Goal: Information Seeking & Learning: Learn about a topic

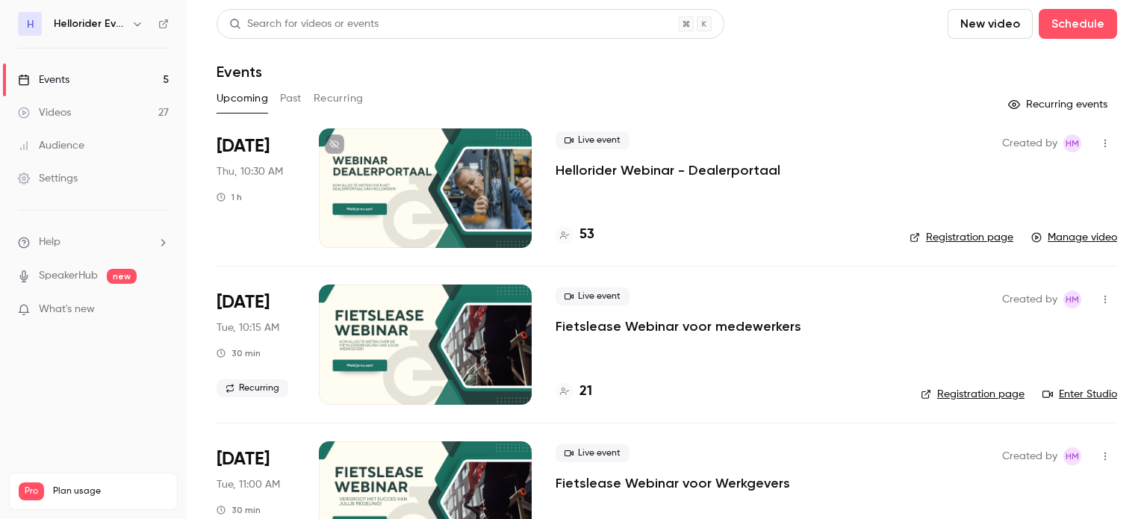
click at [63, 115] on div "Videos" at bounding box center [44, 112] width 53 height 15
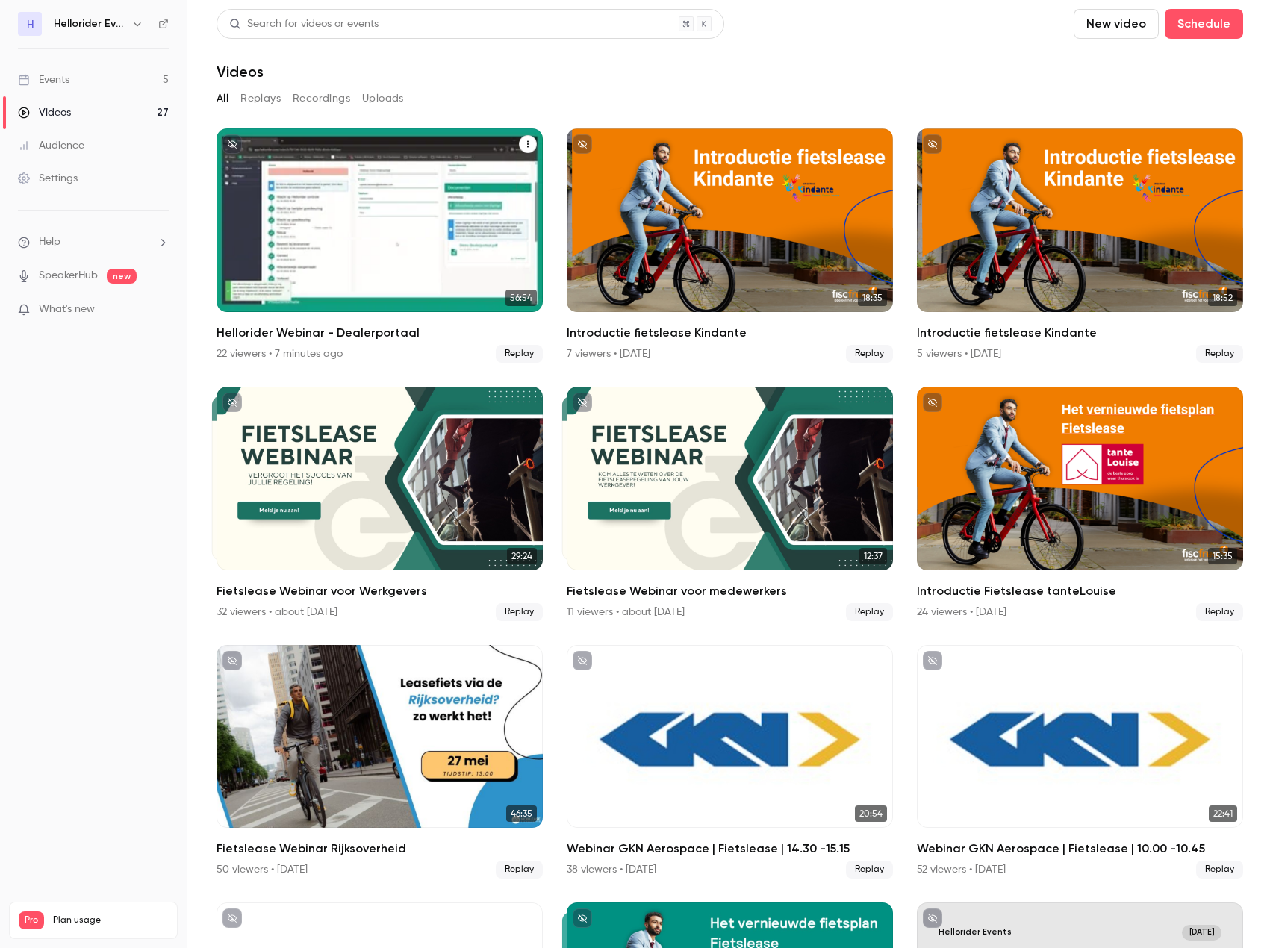
click at [322, 346] on div "22 viewers • 7 minutes ago" at bounding box center [279, 353] width 126 height 15
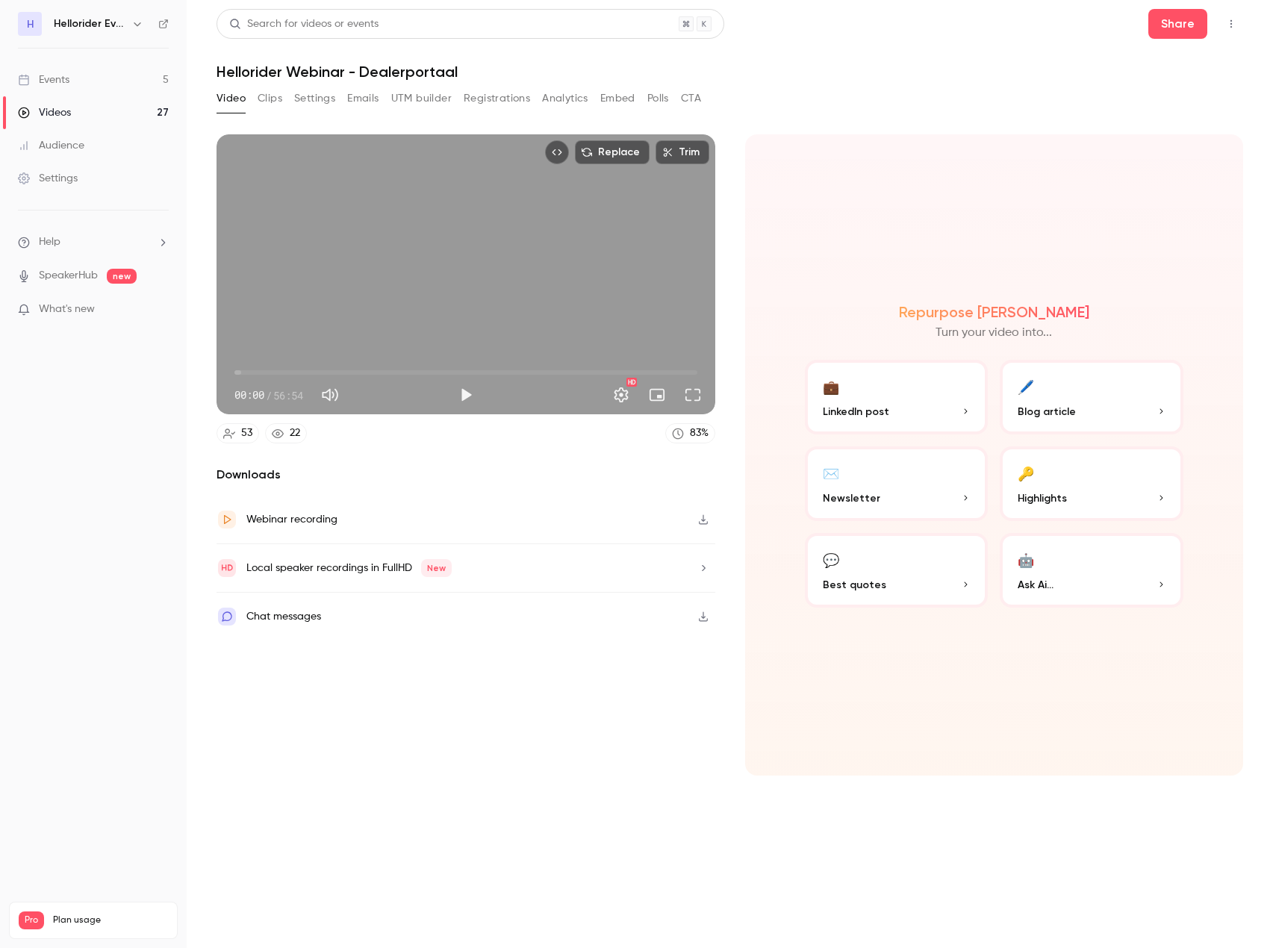
click at [360, 99] on button "Emails" at bounding box center [362, 99] width 31 height 24
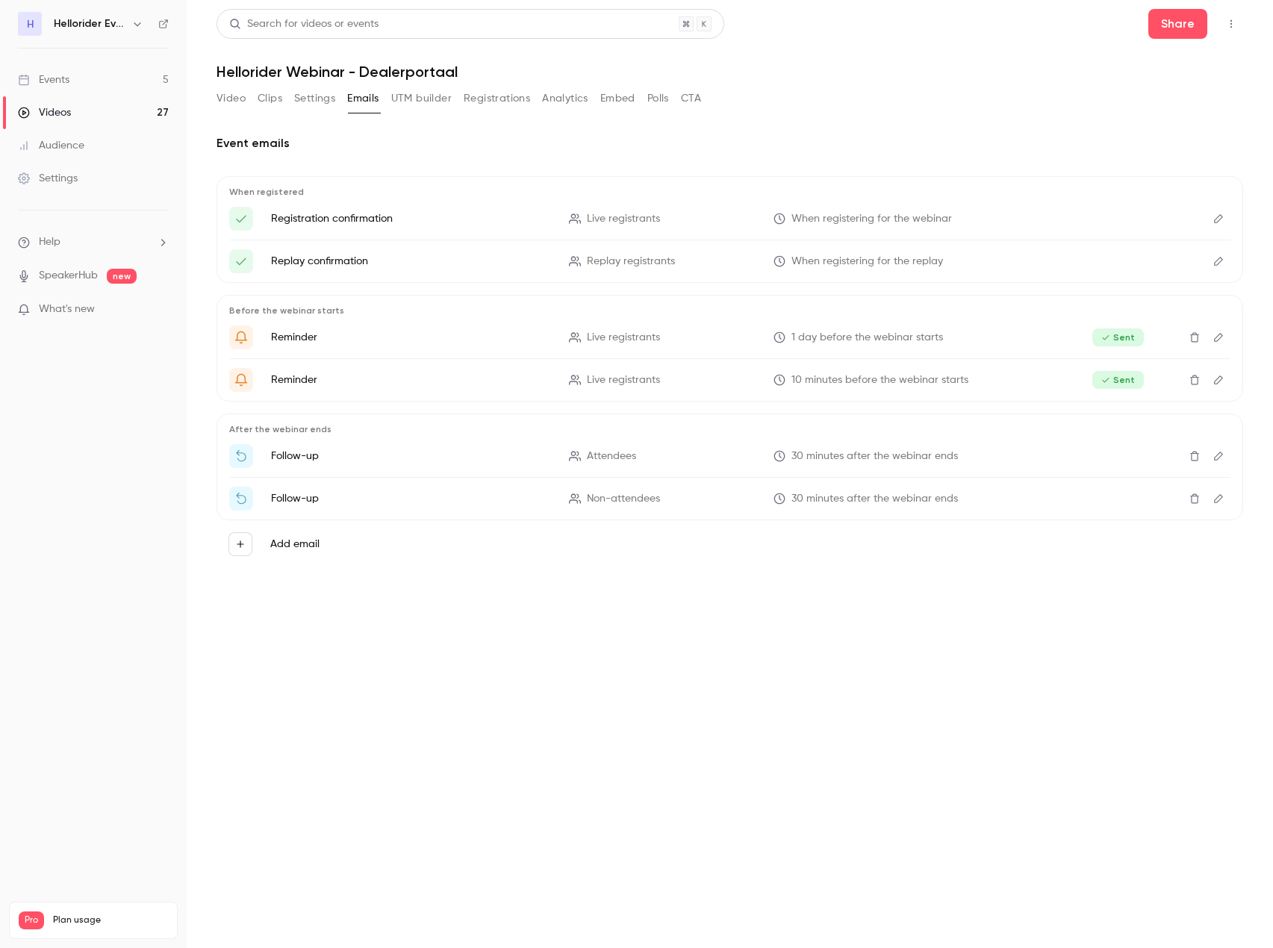
click at [484, 99] on button "Registrations" at bounding box center [497, 99] width 66 height 24
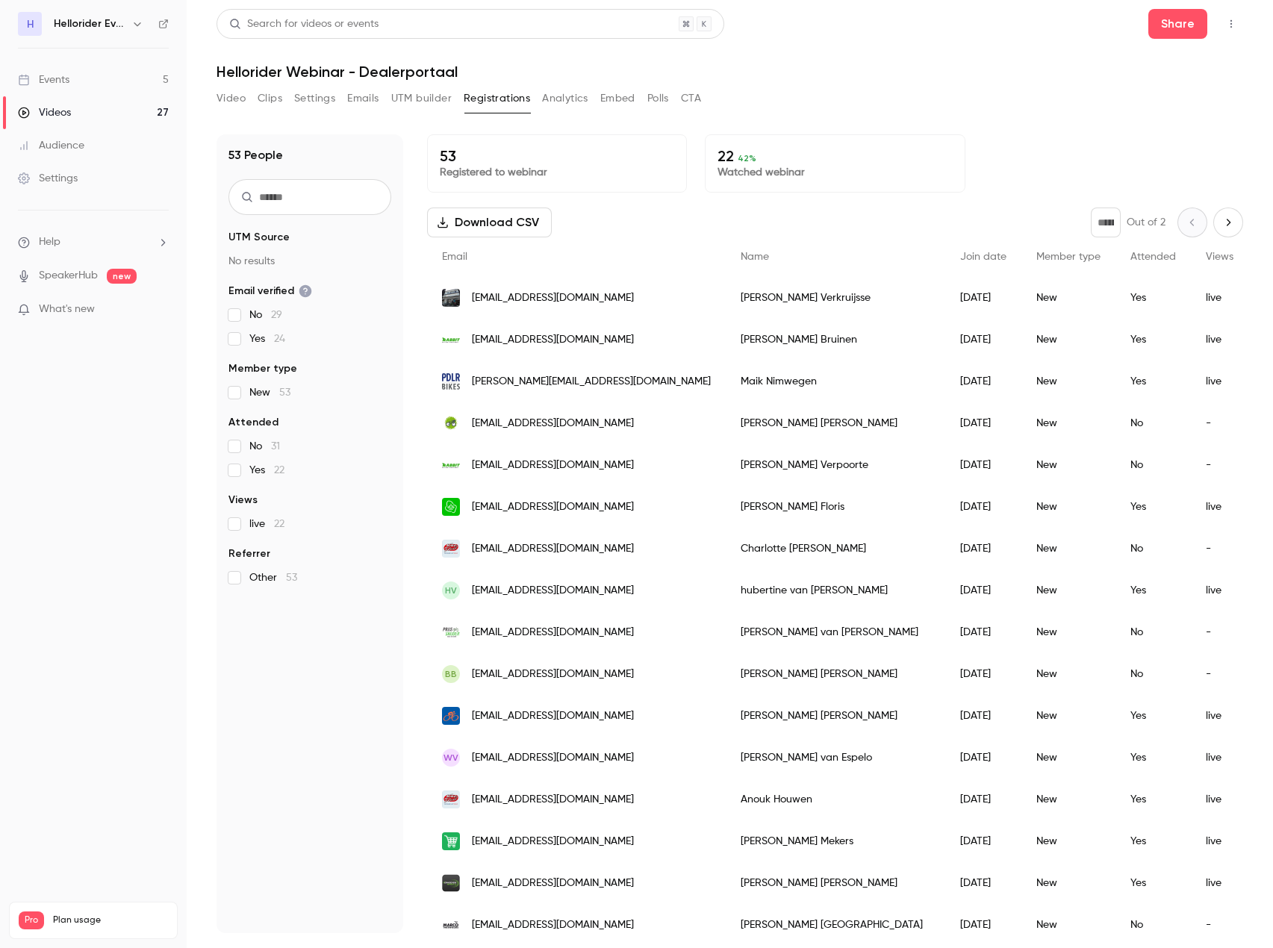
click at [1130, 261] on span "Attended" at bounding box center [1153, 257] width 46 height 10
click at [215, 95] on main "Search for videos or events Share Hellorider Webinar - Dealerportaal Video Clip…" at bounding box center [730, 474] width 1086 height 948
click at [225, 99] on button "Video" at bounding box center [230, 99] width 29 height 24
